Goal: Task Accomplishment & Management: Complete application form

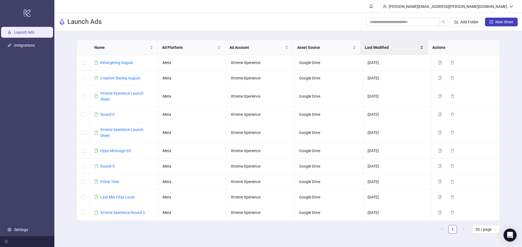
click at [388, 50] on span "Last Modified" at bounding box center [392, 48] width 54 height 6
click at [387, 50] on span "Last Modified" at bounding box center [392, 48] width 54 height 6
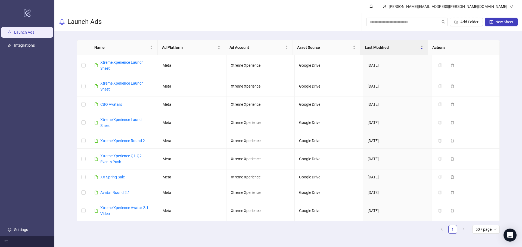
click at [31, 32] on link "Launch Ads" at bounding box center [24, 32] width 20 height 4
click at [381, 45] on div "Last Modified" at bounding box center [394, 48] width 59 height 6
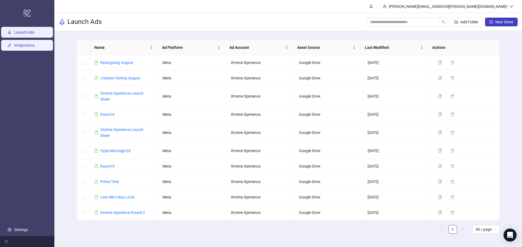
click at [30, 43] on link "Integrations" at bounding box center [24, 45] width 21 height 4
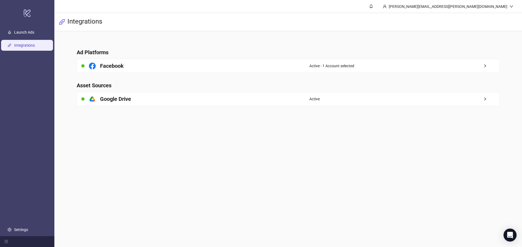
click at [32, 26] on ul "Launch Ads Integrations Settings" at bounding box center [27, 131] width 54 height 211
click at [34, 33] on link "Launch Ads" at bounding box center [24, 32] width 20 height 4
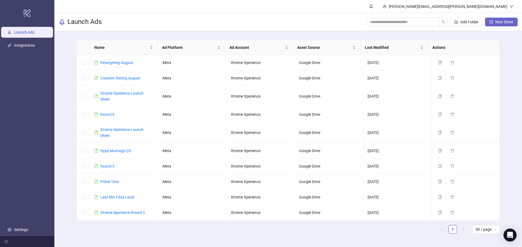
click at [500, 20] on span "New Sheet" at bounding box center [504, 22] width 18 height 4
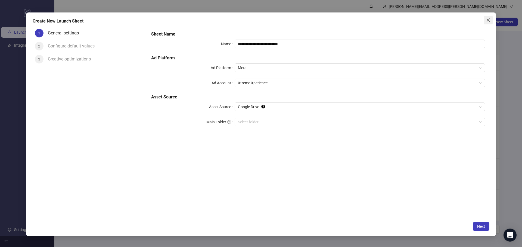
click at [487, 22] on icon "close" at bounding box center [488, 20] width 4 height 4
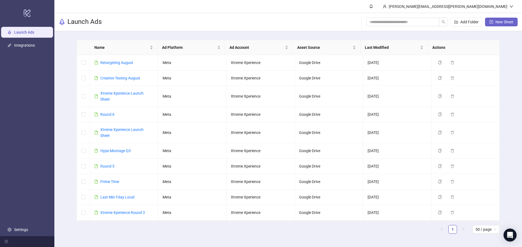
click at [501, 22] on span "New Sheet" at bounding box center [504, 22] width 18 height 4
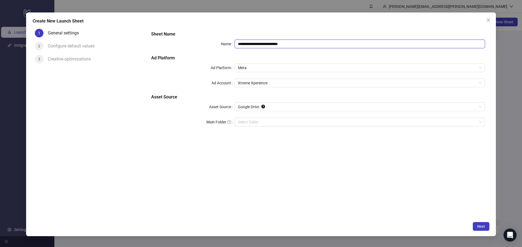
click at [296, 40] on input "**********" at bounding box center [359, 44] width 250 height 9
type input "*"
type input "**********"
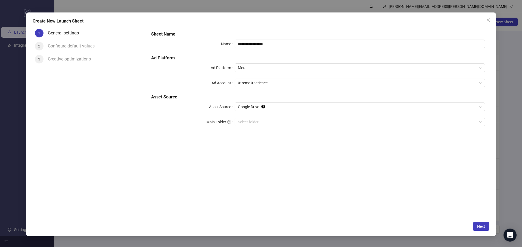
click at [194, 53] on div "**********" at bounding box center [318, 82] width 338 height 106
click at [271, 119] on input "Main Folder" at bounding box center [357, 122] width 239 height 8
click at [479, 227] on span "Next" at bounding box center [481, 227] width 8 height 4
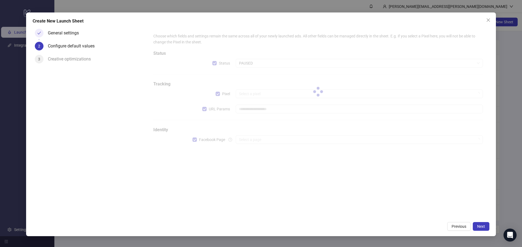
type input "**********"
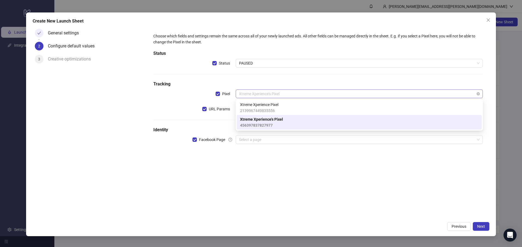
click at [280, 93] on span "Xtreme Xperience's Pixel" at bounding box center [359, 94] width 240 height 8
click at [274, 123] on span "456397837827977" at bounding box center [261, 126] width 43 height 6
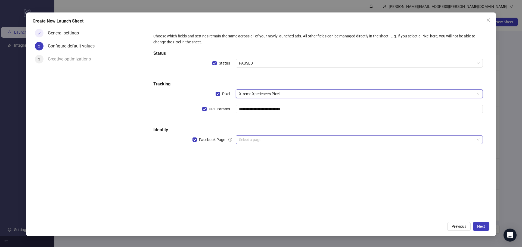
click at [265, 142] on input "search" at bounding box center [357, 140] width 236 height 8
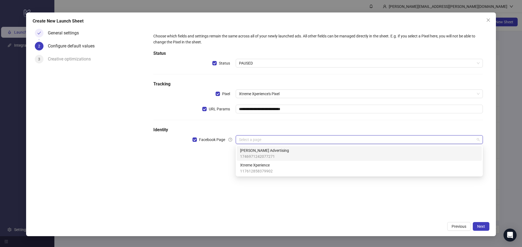
click at [267, 150] on span "Engle Advertising" at bounding box center [264, 151] width 49 height 6
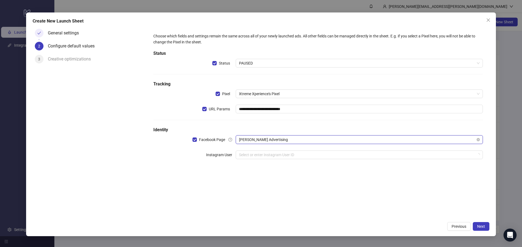
click at [264, 137] on span "Engle Advertising" at bounding box center [359, 140] width 240 height 8
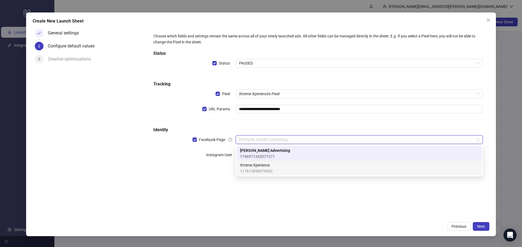
click at [267, 165] on span "Xtreme Xperience" at bounding box center [256, 165] width 33 height 6
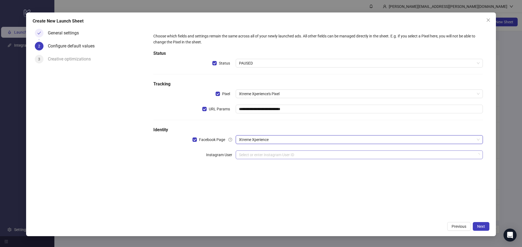
click at [267, 155] on input "search" at bounding box center [357, 155] width 236 height 8
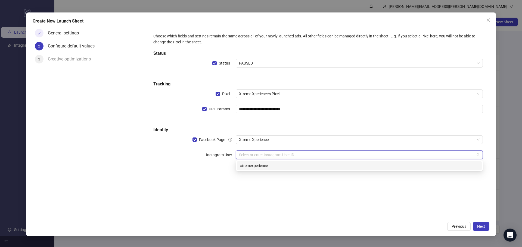
click at [268, 169] on div "xtremexperience" at bounding box center [359, 166] width 245 height 9
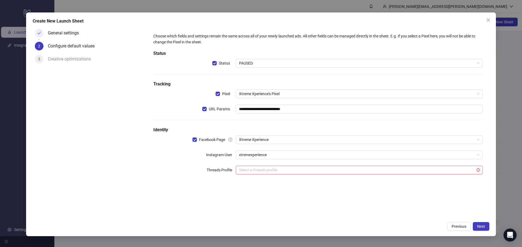
click at [291, 128] on h5 "Identity" at bounding box center [317, 130] width 329 height 7
click at [258, 173] on input "search" at bounding box center [357, 170] width 236 height 8
click at [305, 163] on div "**********" at bounding box center [318, 107] width 334 height 152
click at [319, 130] on h5 "Identity" at bounding box center [317, 130] width 329 height 7
click at [270, 174] on input "search" at bounding box center [357, 170] width 236 height 8
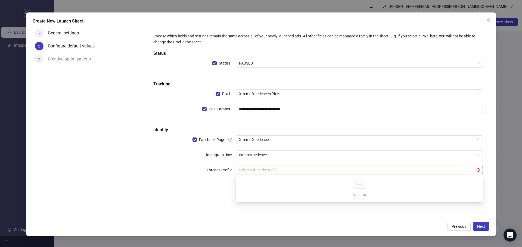
click at [193, 169] on div "Threads Profile" at bounding box center [194, 170] width 82 height 9
click at [486, 225] on button "Next" at bounding box center [480, 226] width 17 height 9
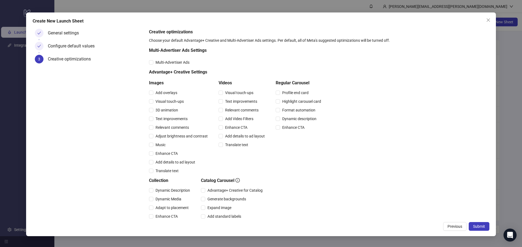
click at [152, 89] on div "Add overlays" at bounding box center [179, 93] width 61 height 9
click at [154, 103] on span "Visual touch-ups" at bounding box center [169, 102] width 33 height 6
click at [155, 110] on span "3D animation" at bounding box center [166, 110] width 27 height 6
click at [156, 117] on span "Text improvements" at bounding box center [171, 119] width 36 height 6
click at [159, 125] on span "Relevant comments" at bounding box center [172, 128] width 38 height 6
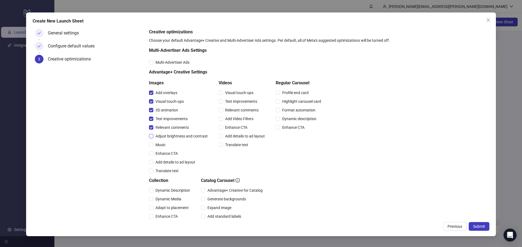
click at [160, 136] on span "Adjust brightness and contrast" at bounding box center [181, 136] width 56 height 6
click at [159, 145] on span "Music" at bounding box center [160, 145] width 14 height 6
click at [160, 154] on span "Enhance CTA" at bounding box center [166, 154] width 27 height 6
click at [161, 162] on span "Add details to ad layout" at bounding box center [175, 162] width 44 height 6
click at [242, 92] on span "Visual touch-ups" at bounding box center [239, 93] width 33 height 6
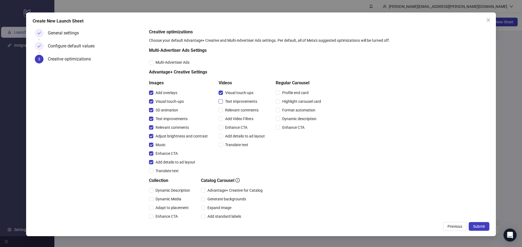
click at [237, 104] on span "Text improvements" at bounding box center [241, 102] width 36 height 6
click at [237, 115] on div "Add Video Filters" at bounding box center [242, 119] width 48 height 9
click at [236, 111] on span "Relevant comments" at bounding box center [242, 110] width 38 height 6
click at [237, 116] on span "Add Video Filters" at bounding box center [239, 119] width 33 height 6
click at [237, 127] on span "Enhance CTA" at bounding box center [236, 128] width 27 height 6
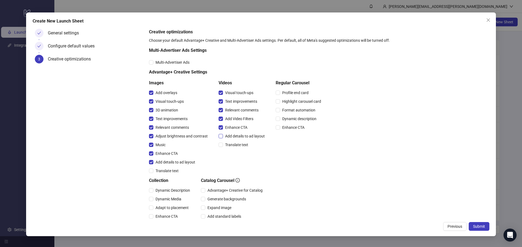
click at [238, 136] on span "Add details to ad layout" at bounding box center [245, 136] width 44 height 6
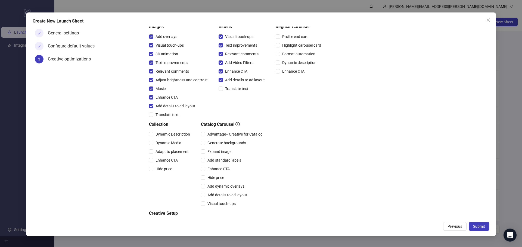
scroll to position [84, 0]
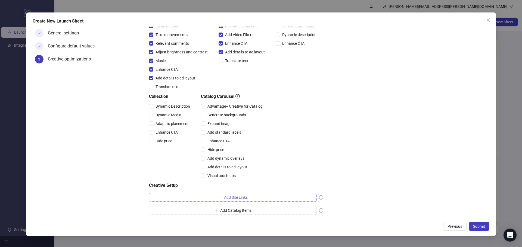
click at [216, 200] on button "Add Site Links" at bounding box center [233, 197] width 168 height 9
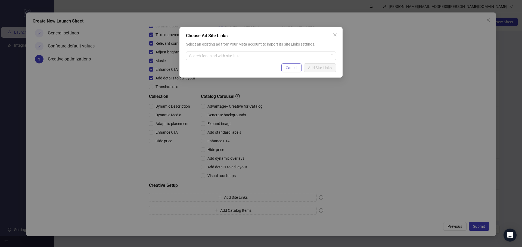
click at [290, 68] on span "Cancel" at bounding box center [290, 68] width 11 height 4
